Goal: Task Accomplishment & Management: Manage account settings

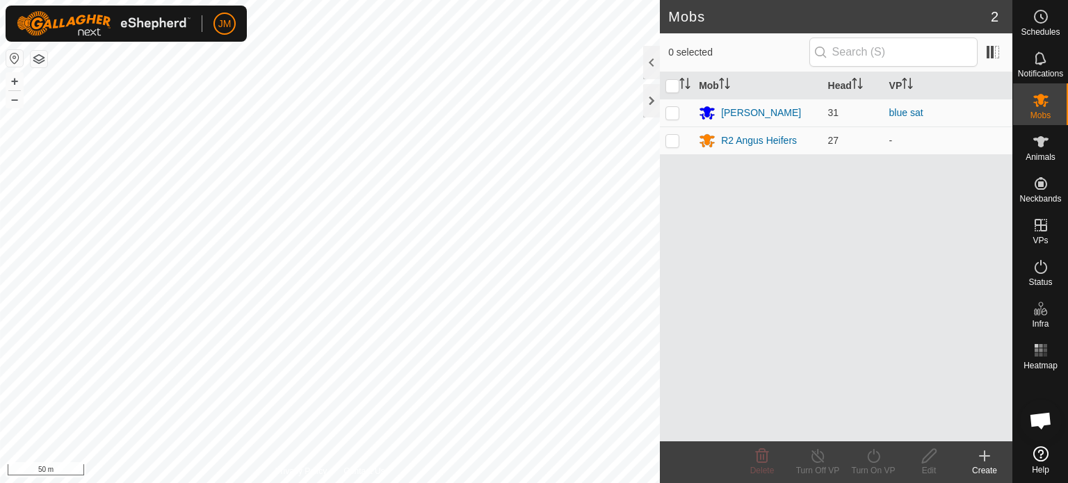
scroll to position [962, 0]
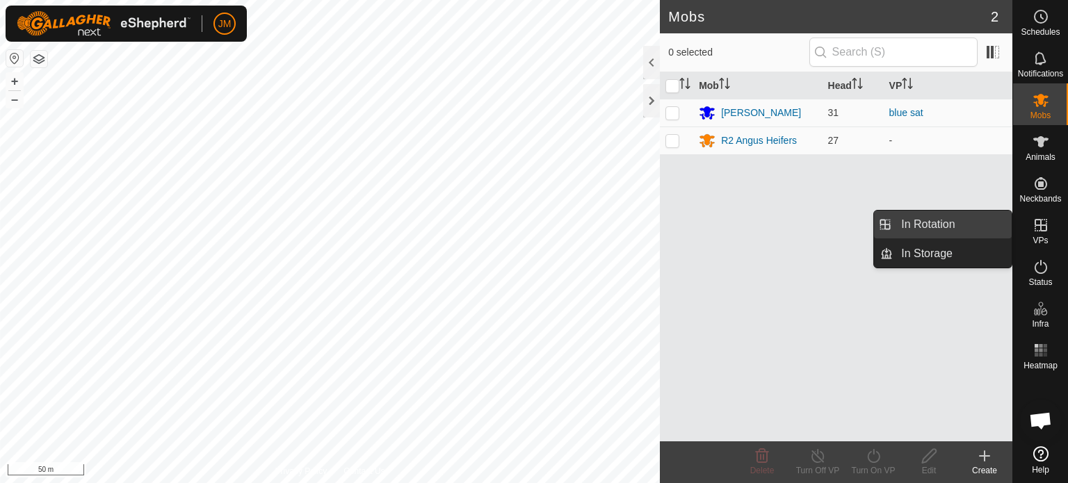
drag, startPoint x: 1004, startPoint y: 227, endPoint x: 963, endPoint y: 222, distance: 41.4
click at [963, 222] on link "In Rotation" at bounding box center [951, 225] width 119 height 28
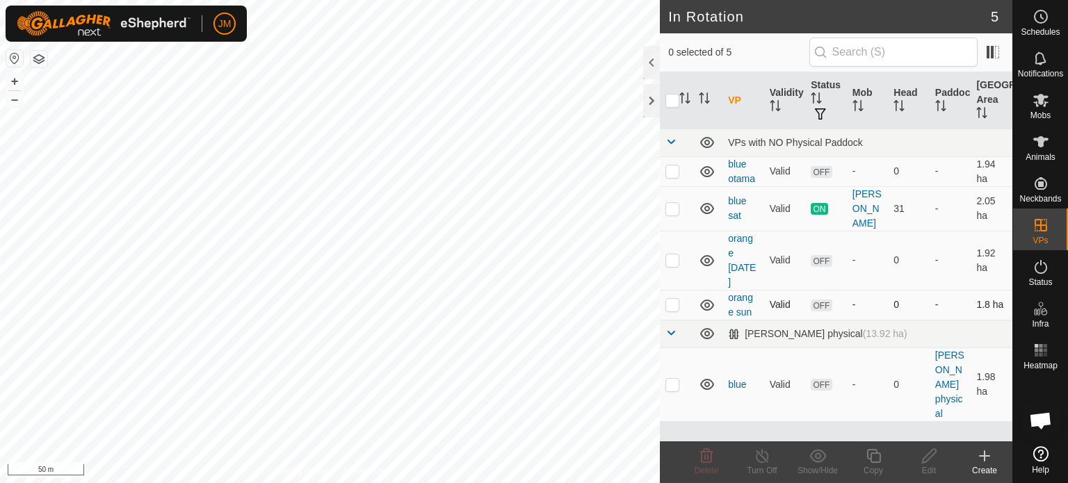
click at [671, 305] on p-checkbox at bounding box center [672, 304] width 14 height 11
checkbox input "true"
click at [668, 261] on p-checkbox at bounding box center [672, 259] width 14 height 11
click at [708, 460] on icon at bounding box center [706, 456] width 17 height 17
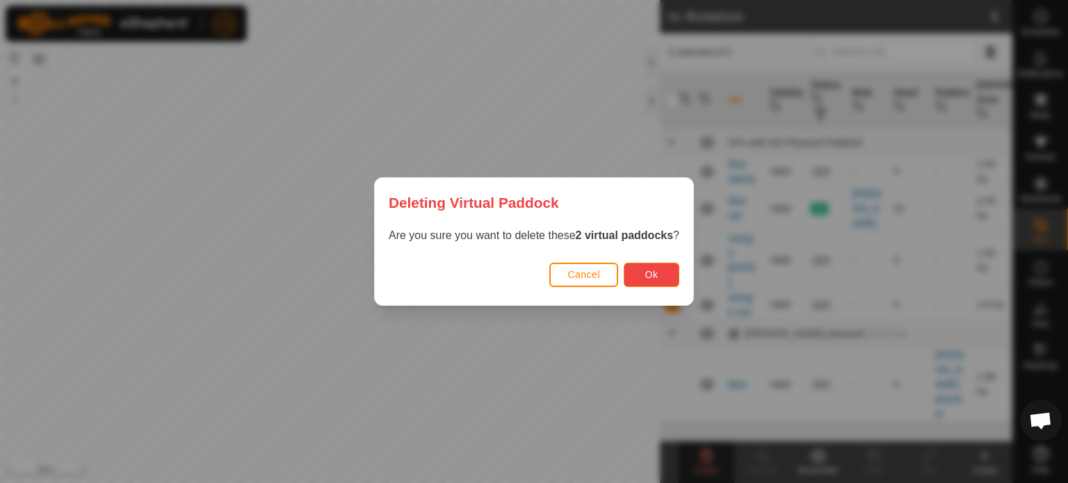
click at [649, 277] on span "Ok" at bounding box center [651, 274] width 13 height 11
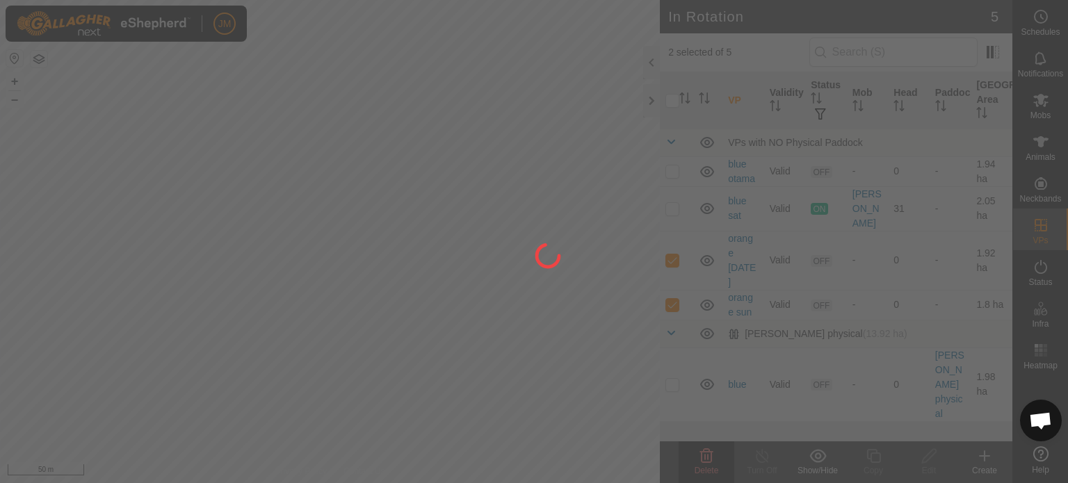
checkbox input "false"
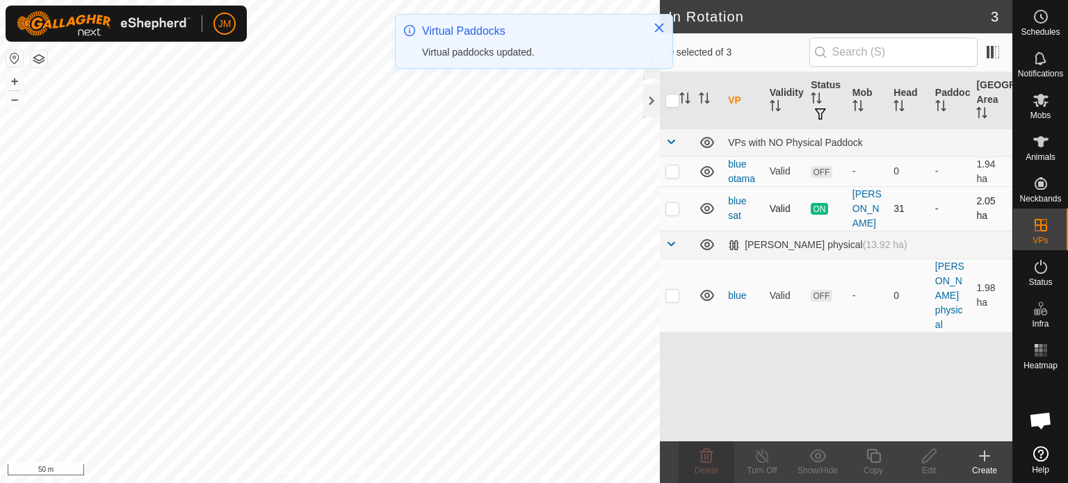
click at [675, 207] on p-checkbox at bounding box center [672, 208] width 14 height 11
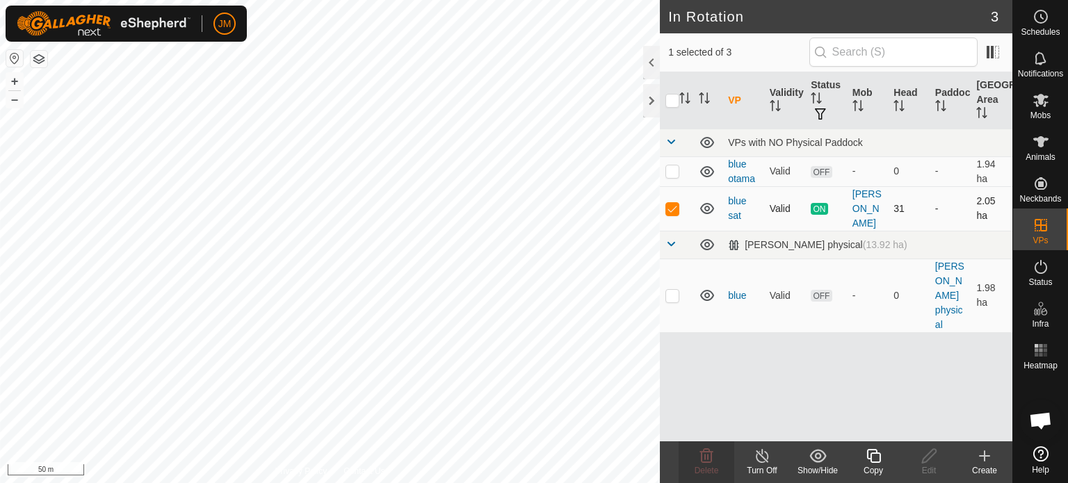
click at [672, 207] on p-checkbox at bounding box center [672, 208] width 14 height 11
checkbox input "false"
click at [674, 169] on p-checkbox at bounding box center [672, 170] width 14 height 11
click at [701, 456] on icon at bounding box center [706, 456] width 13 height 14
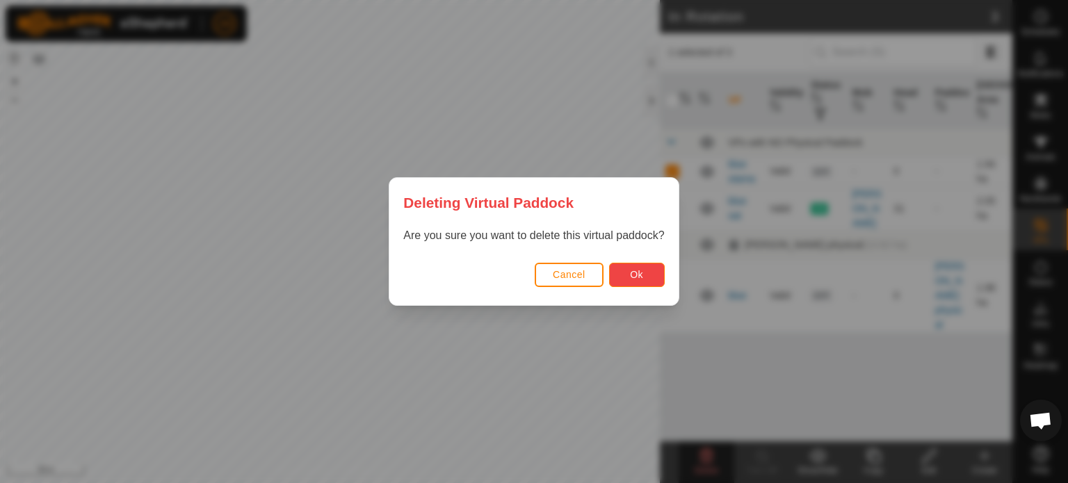
click at [643, 278] on button "Ok" at bounding box center [637, 275] width 56 height 24
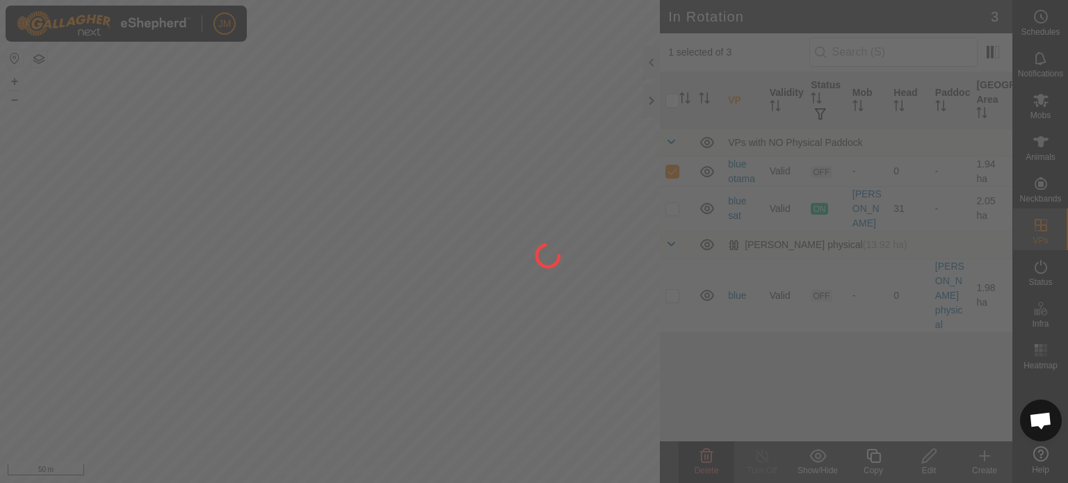
checkbox input "false"
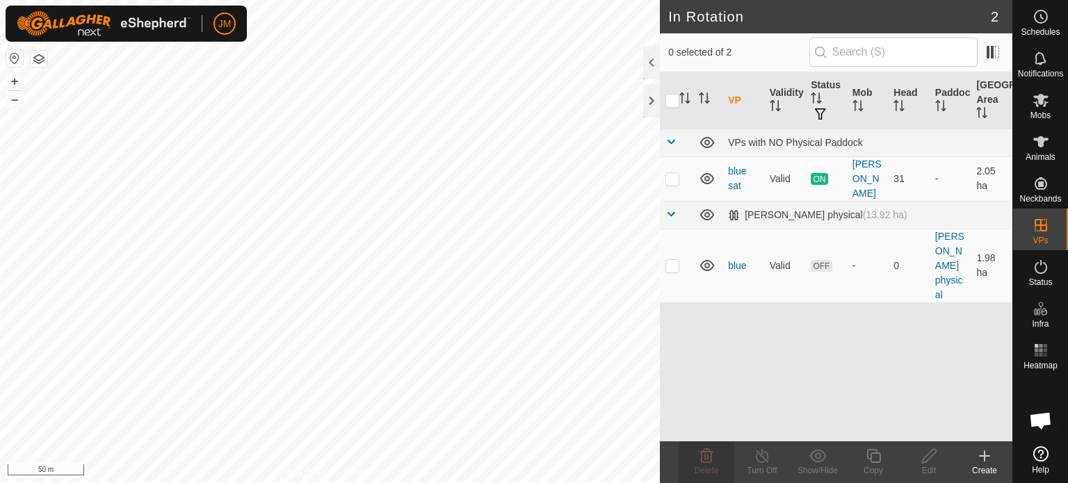
click at [986, 459] on icon at bounding box center [984, 456] width 17 height 17
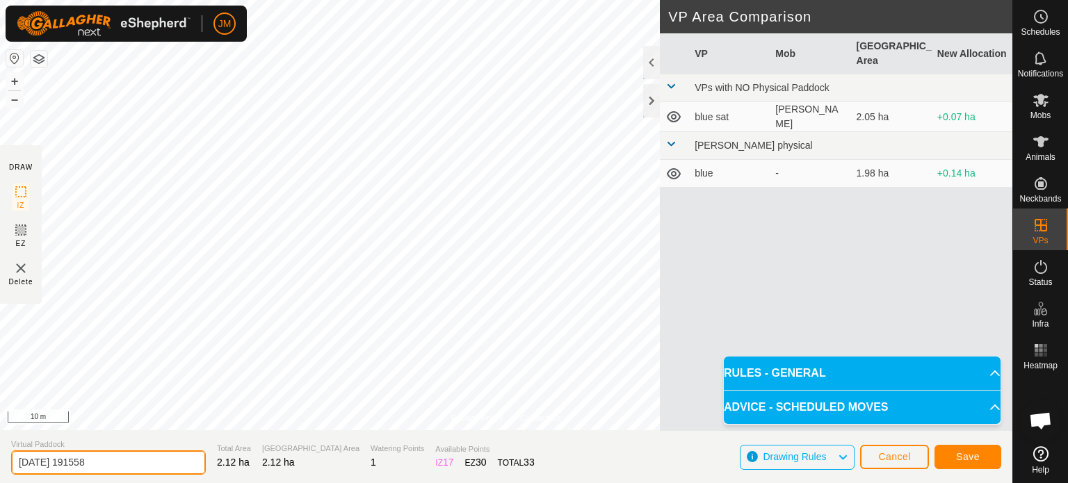
click at [125, 466] on input "[DATE] 191558" at bounding box center [108, 462] width 195 height 24
type input "2"
type input "blue [DATE]"
click at [981, 462] on button "Save" at bounding box center [967, 457] width 67 height 24
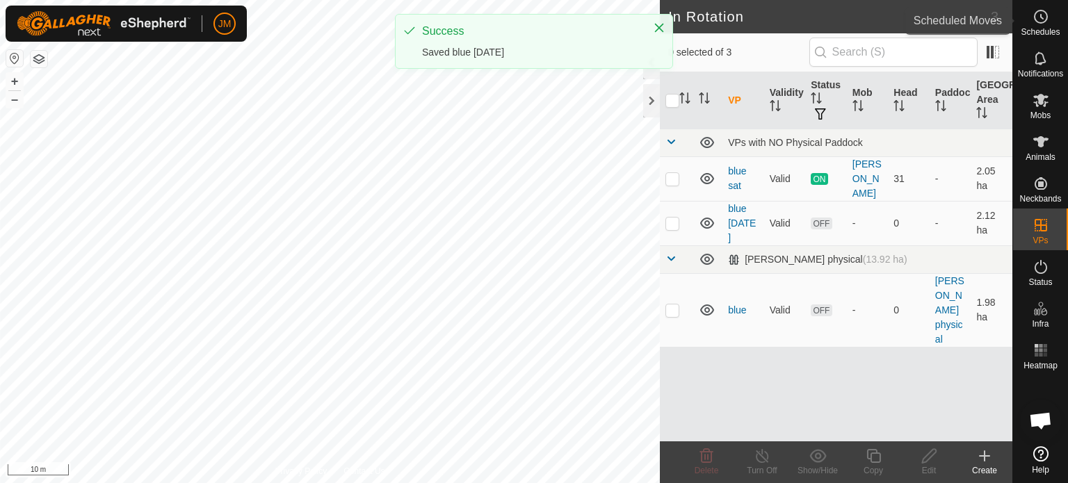
click at [1034, 33] on span "Schedules" at bounding box center [1039, 32] width 39 height 8
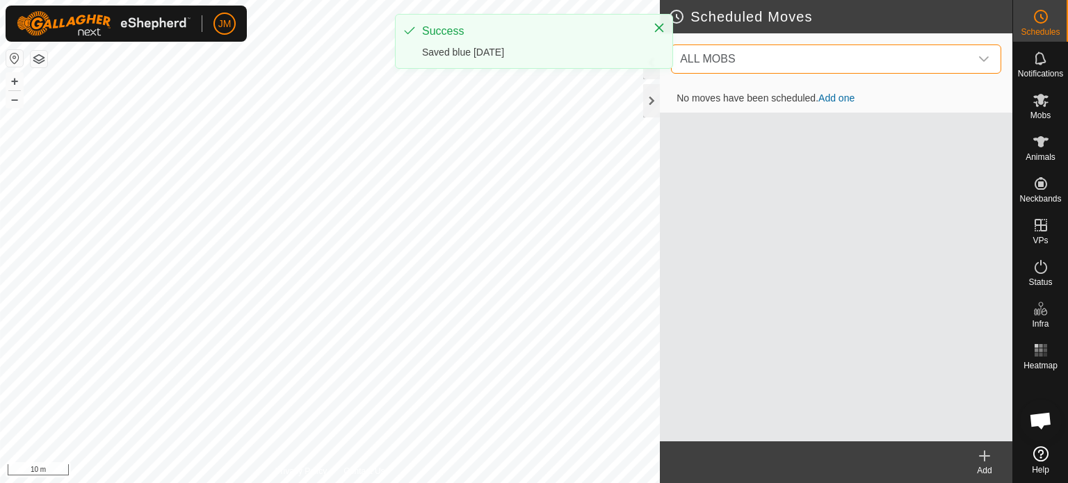
click at [890, 52] on span "ALL MOBS" at bounding box center [821, 59] width 295 height 28
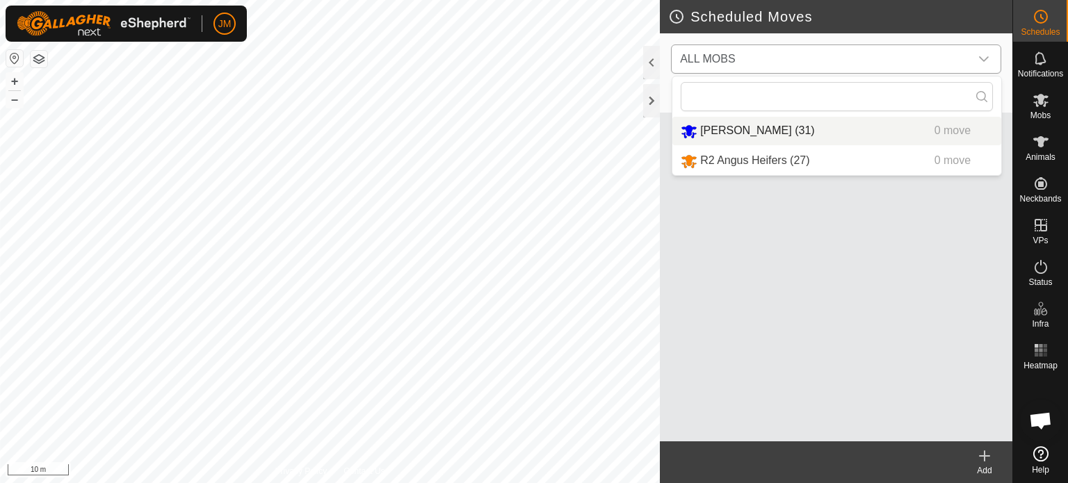
click at [799, 133] on li "[PERSON_NAME] (31) 0 move" at bounding box center [836, 131] width 329 height 28
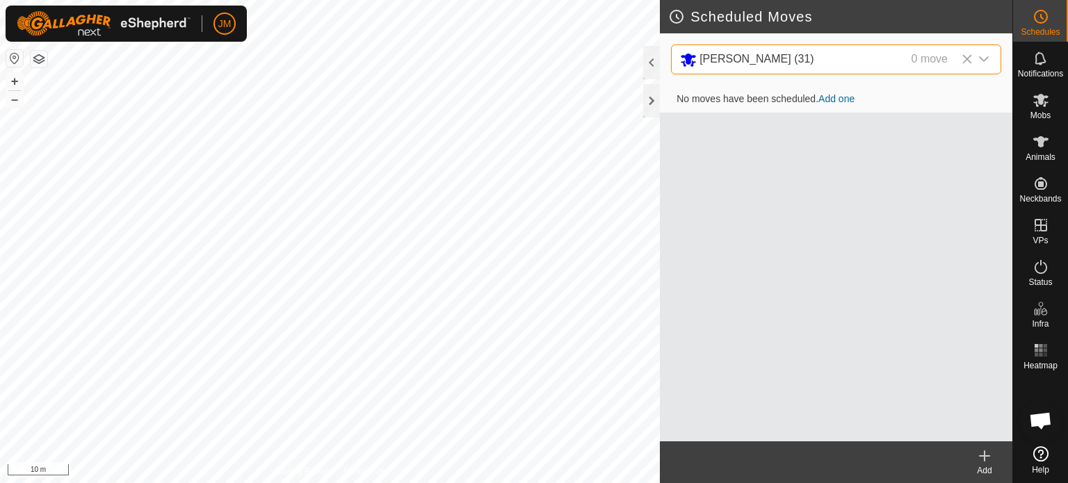
click at [837, 101] on link "Add one" at bounding box center [836, 98] width 36 height 11
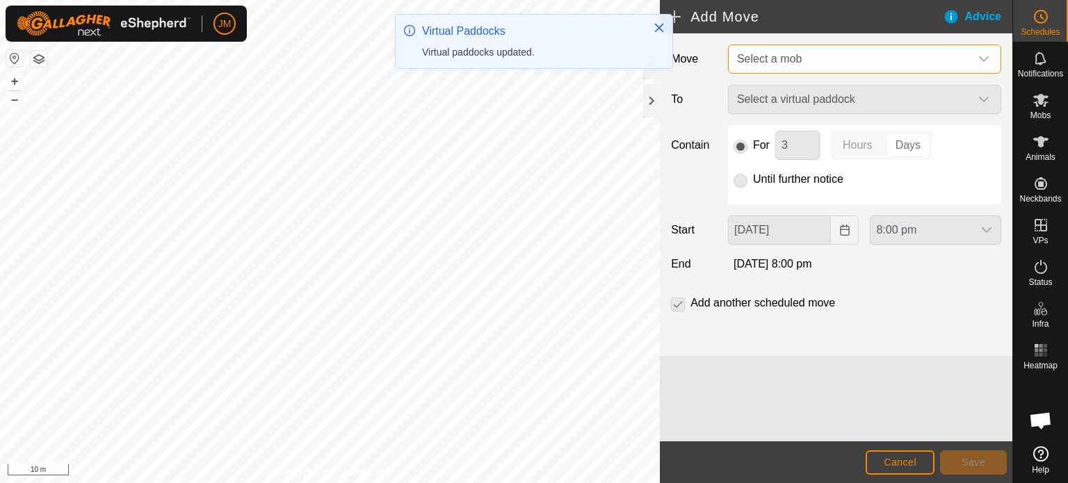
click at [784, 68] on span "Select a mob" at bounding box center [850, 59] width 238 height 28
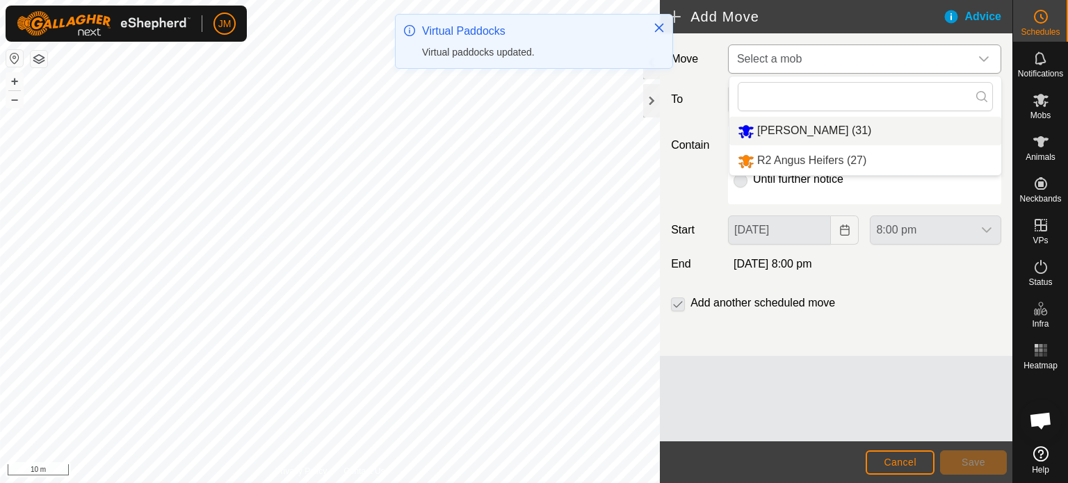
click at [790, 133] on li "[PERSON_NAME] (31)" at bounding box center [865, 131] width 272 height 28
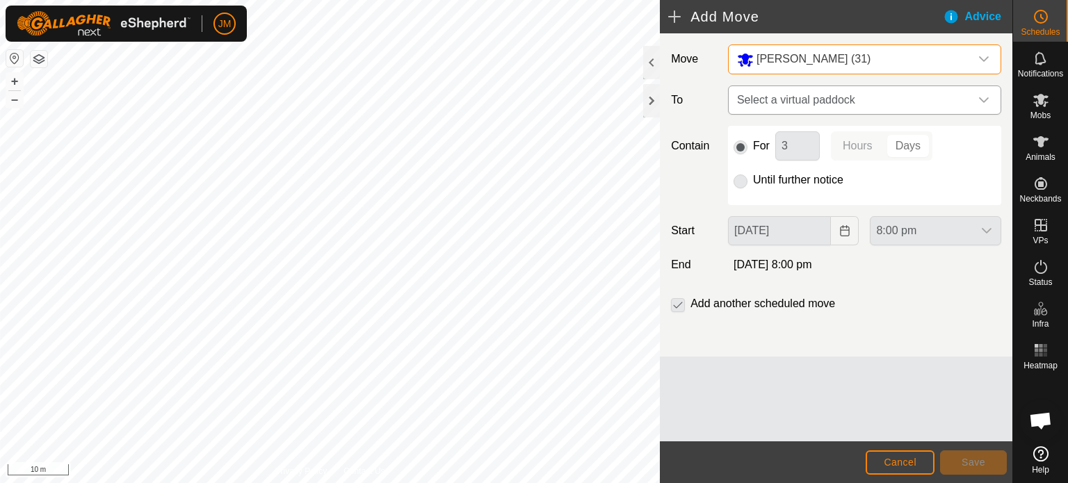
click at [801, 100] on span "Select a virtual paddock" at bounding box center [850, 100] width 238 height 28
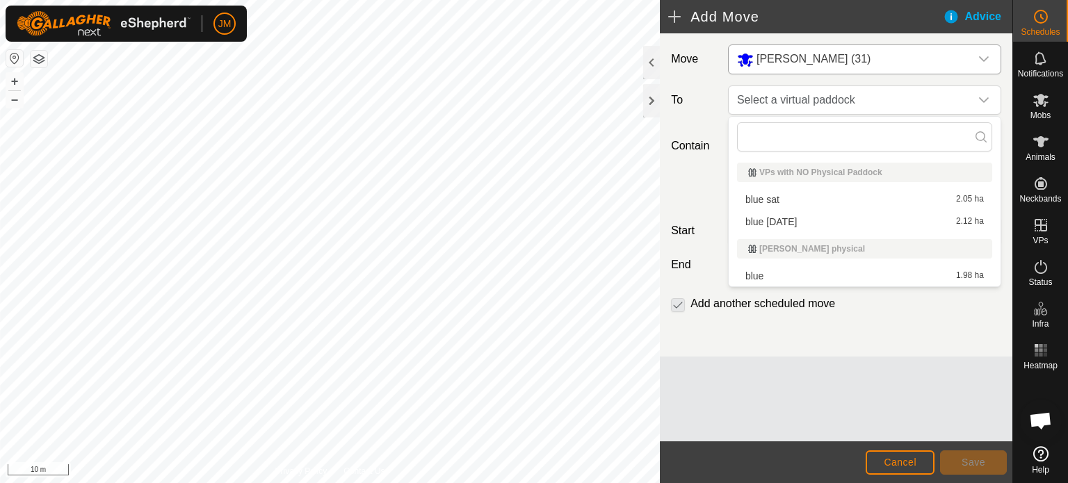
click at [798, 218] on li "blue [DATE] 2.12 ha" at bounding box center [864, 221] width 255 height 21
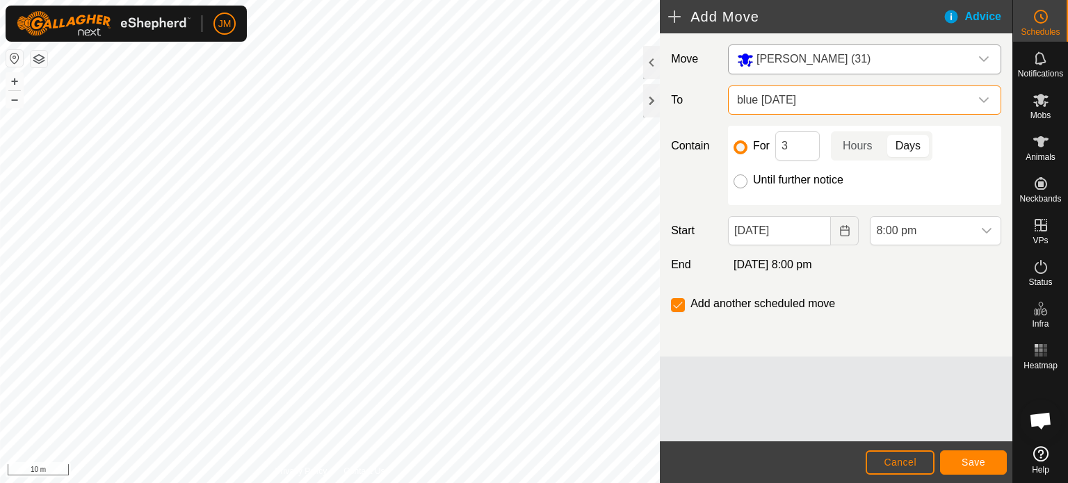
click at [741, 181] on input "Until further notice" at bounding box center [740, 181] width 14 height 14
radio input "true"
checkbox input "false"
click at [844, 233] on icon "Choose Date" at bounding box center [844, 230] width 11 height 11
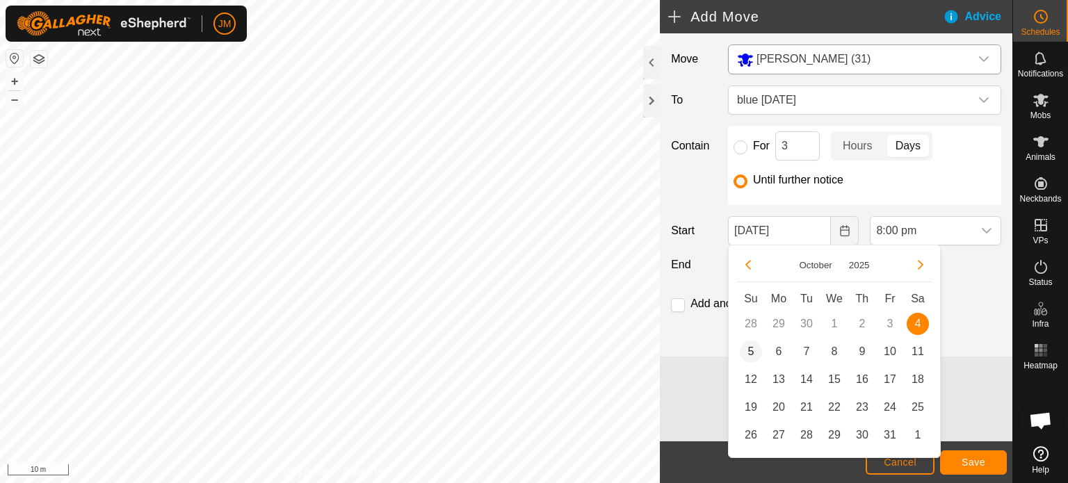
click at [748, 349] on span "5" at bounding box center [751, 352] width 22 height 22
type input "[DATE]"
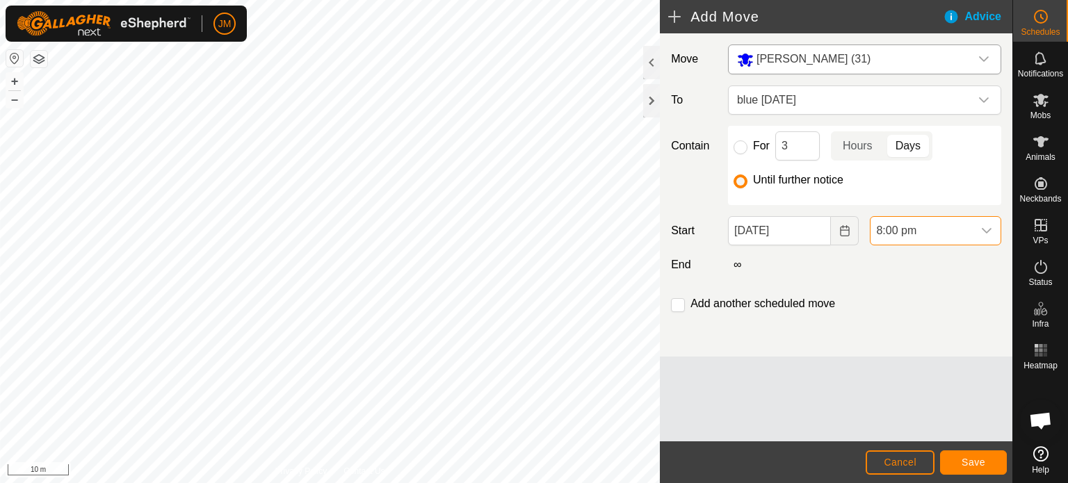
click at [898, 229] on span "8:00 pm" at bounding box center [921, 231] width 102 height 28
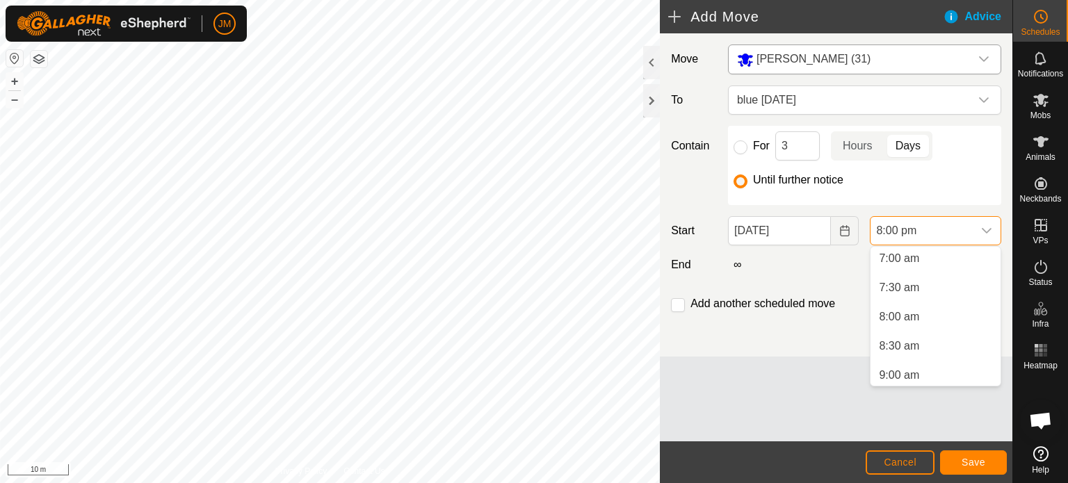
scroll to position [286, 0]
click at [901, 263] on li "6:00 am" at bounding box center [935, 261] width 130 height 28
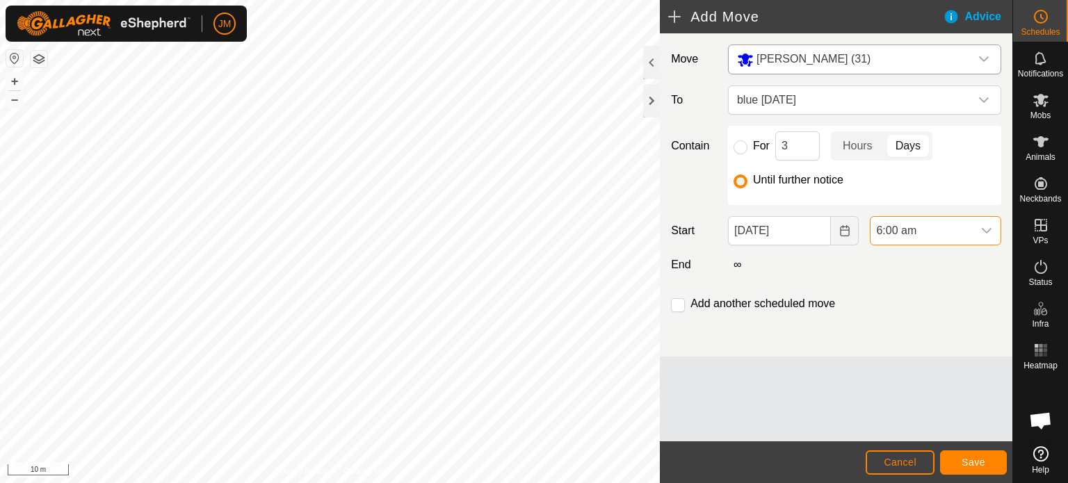
scroll to position [1056, 0]
click at [972, 454] on button "Save" at bounding box center [973, 462] width 67 height 24
